Goal: Task Accomplishment & Management: Manage account settings

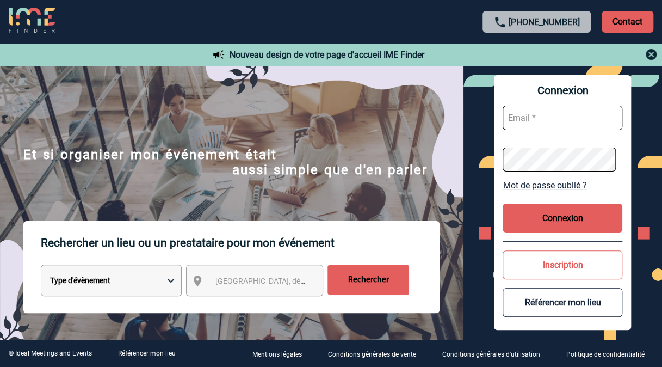
click at [533, 115] on input "text" at bounding box center [563, 118] width 120 height 24
type input "[PERSON_NAME][EMAIL_ADDRESS][DOMAIN_NAME]"
click at [550, 213] on button "Connexion" at bounding box center [563, 218] width 120 height 29
click at [540, 113] on input "text" at bounding box center [563, 118] width 120 height 24
type input "[PERSON_NAME][EMAIL_ADDRESS][DOMAIN_NAME]"
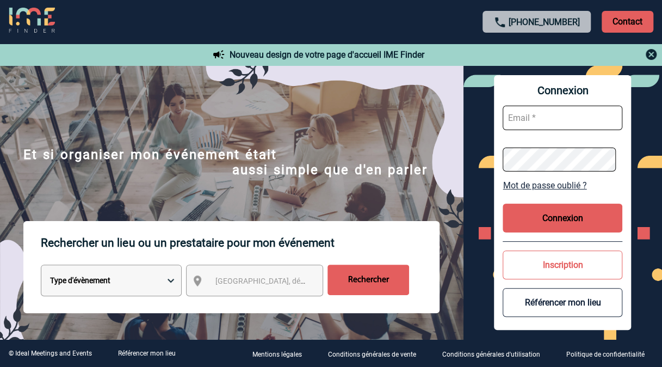
click at [533, 114] on input "text" at bounding box center [563, 118] width 120 height 24
type input "[PERSON_NAME][EMAIL_ADDRESS][DOMAIN_NAME]"
click at [529, 183] on link "Mot de passe oublié ?" at bounding box center [563, 185] width 120 height 10
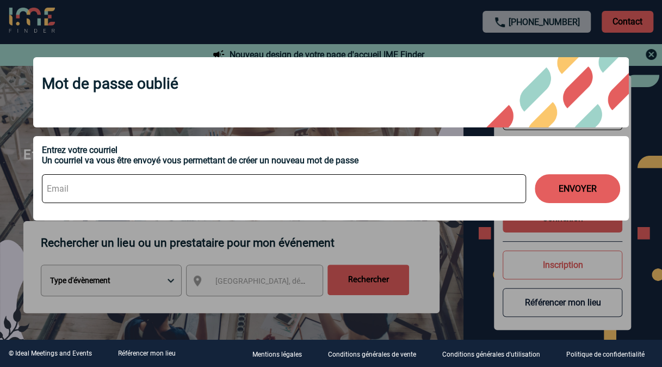
click at [146, 183] on input at bounding box center [284, 188] width 484 height 29
type input "geoffroy.boudon@sanofi.com"
click at [567, 193] on button "ENVOYER" at bounding box center [577, 188] width 85 height 29
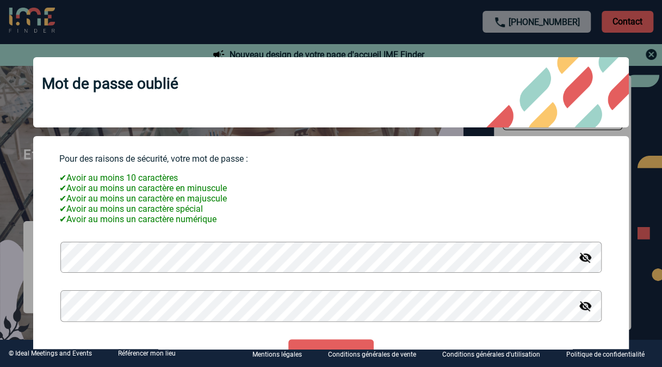
click at [288, 339] on button "Valider" at bounding box center [330, 353] width 85 height 29
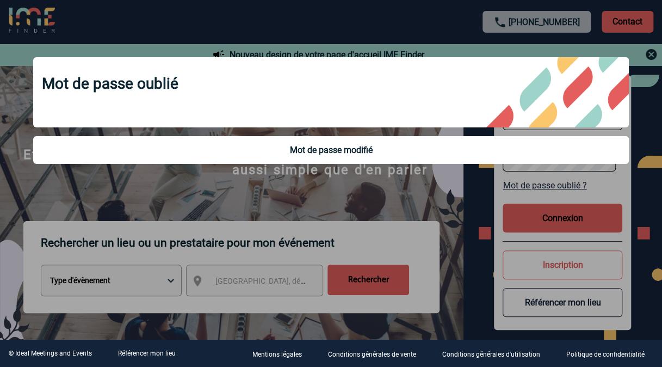
click at [426, 183] on div at bounding box center [331, 183] width 662 height 367
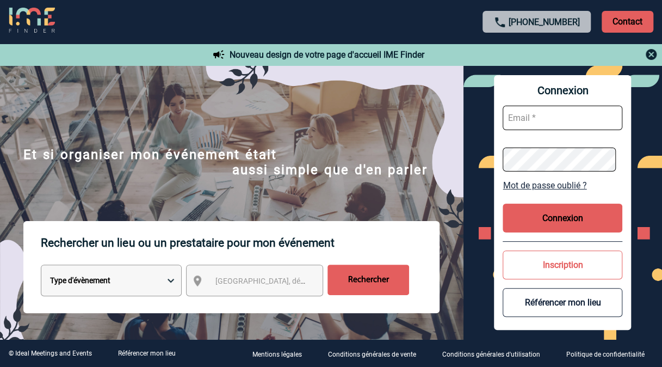
click at [530, 110] on input "text" at bounding box center [563, 118] width 120 height 24
type input "[PERSON_NAME][EMAIL_ADDRESS][DOMAIN_NAME]"
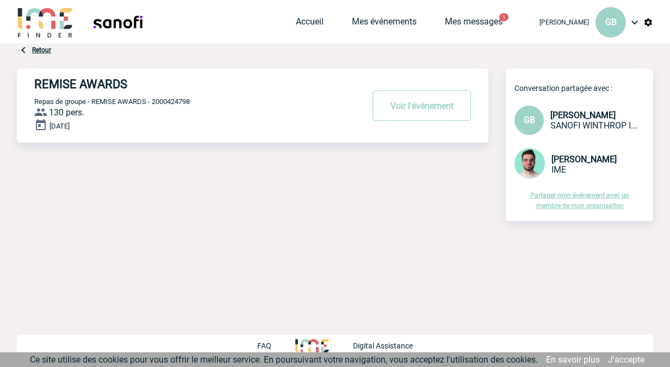
click at [531, 211] on div "Retour REMISE AWARDS Voir l'événement Repas de groupe - REMISE AWARDS - 2000424…" at bounding box center [335, 150] width 637 height 212
